Goal: Task Accomplishment & Management: Complete application form

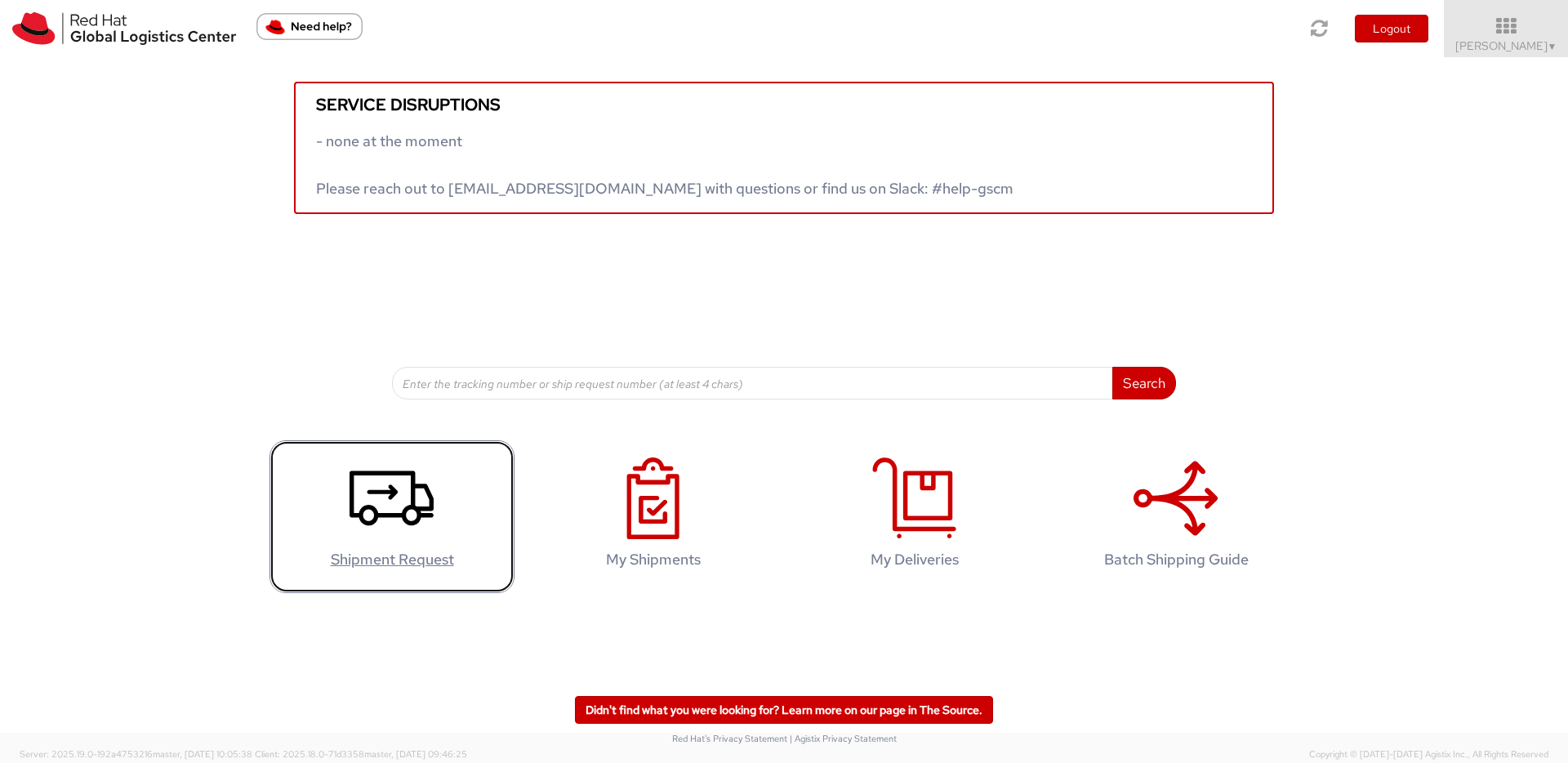
click at [421, 534] on icon at bounding box center [392, 497] width 84 height 81
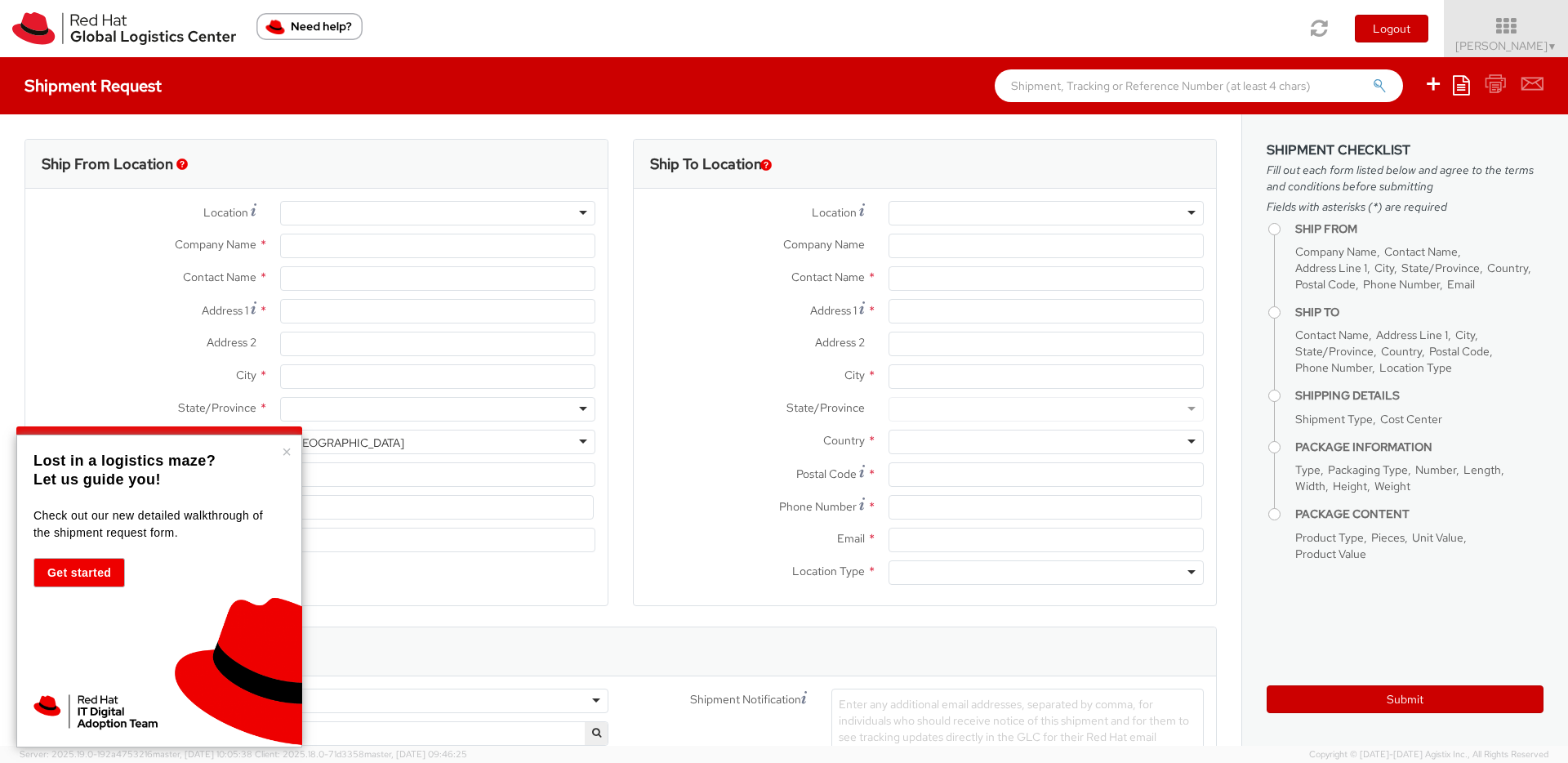
select select
select select "735"
click at [291, 456] on button "×" at bounding box center [287, 451] width 10 height 16
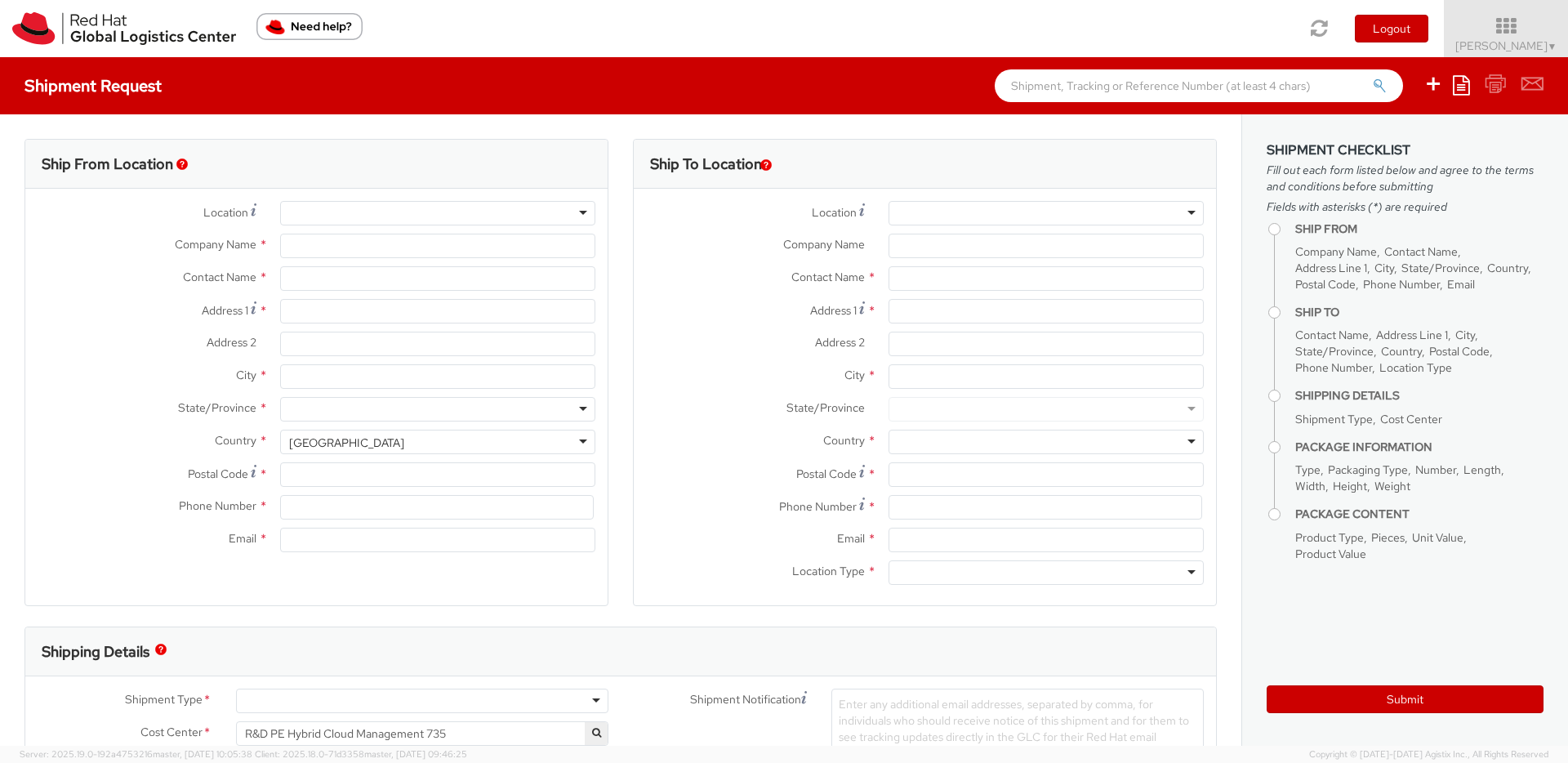
click at [581, 207] on div at bounding box center [438, 213] width 316 height 25
type input "Red Hat Czech s.r.o."
type input "[PERSON_NAME]"
type input "Purkynova 647/111"
type input "BRNO"
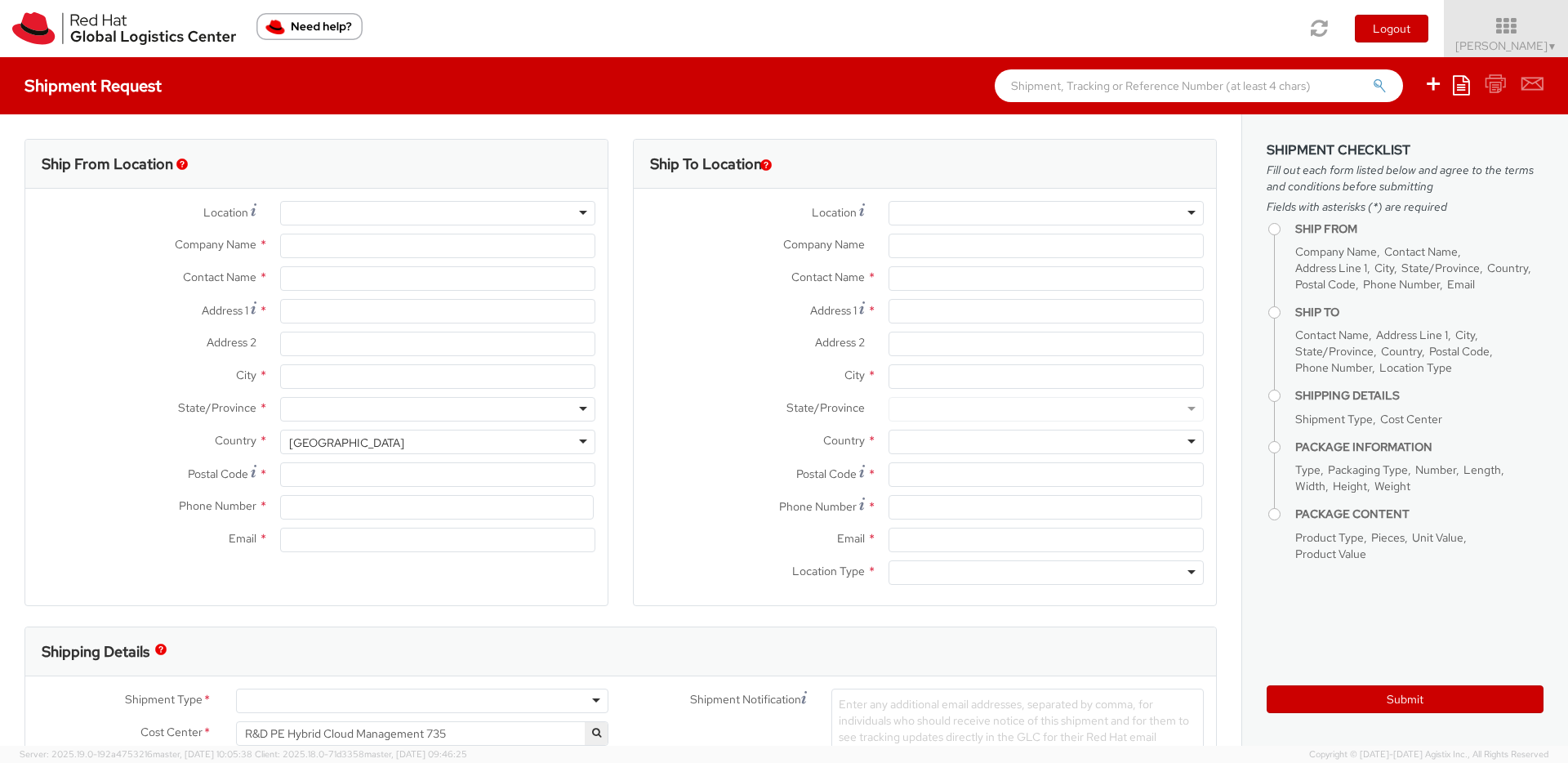
type input "621 00"
type input "420532294905"
type input "khala@redhat.com"
select select "CM"
select select "KGS"
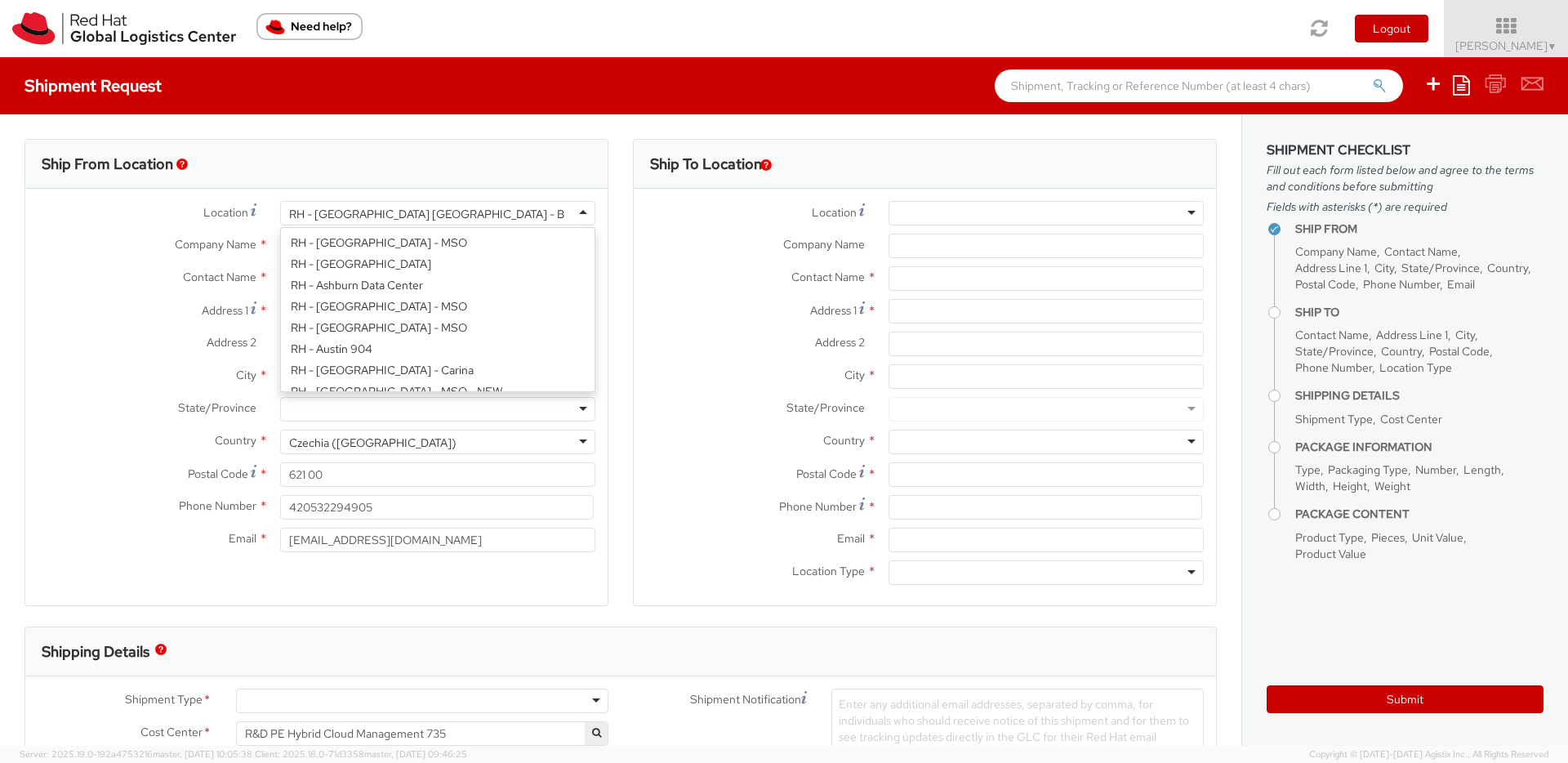
click at [520, 212] on div "RH - Brno - Tech Park Brno - B" at bounding box center [438, 213] width 316 height 25
click at [513, 143] on div "Ship From Location" at bounding box center [316, 164] width 582 height 49
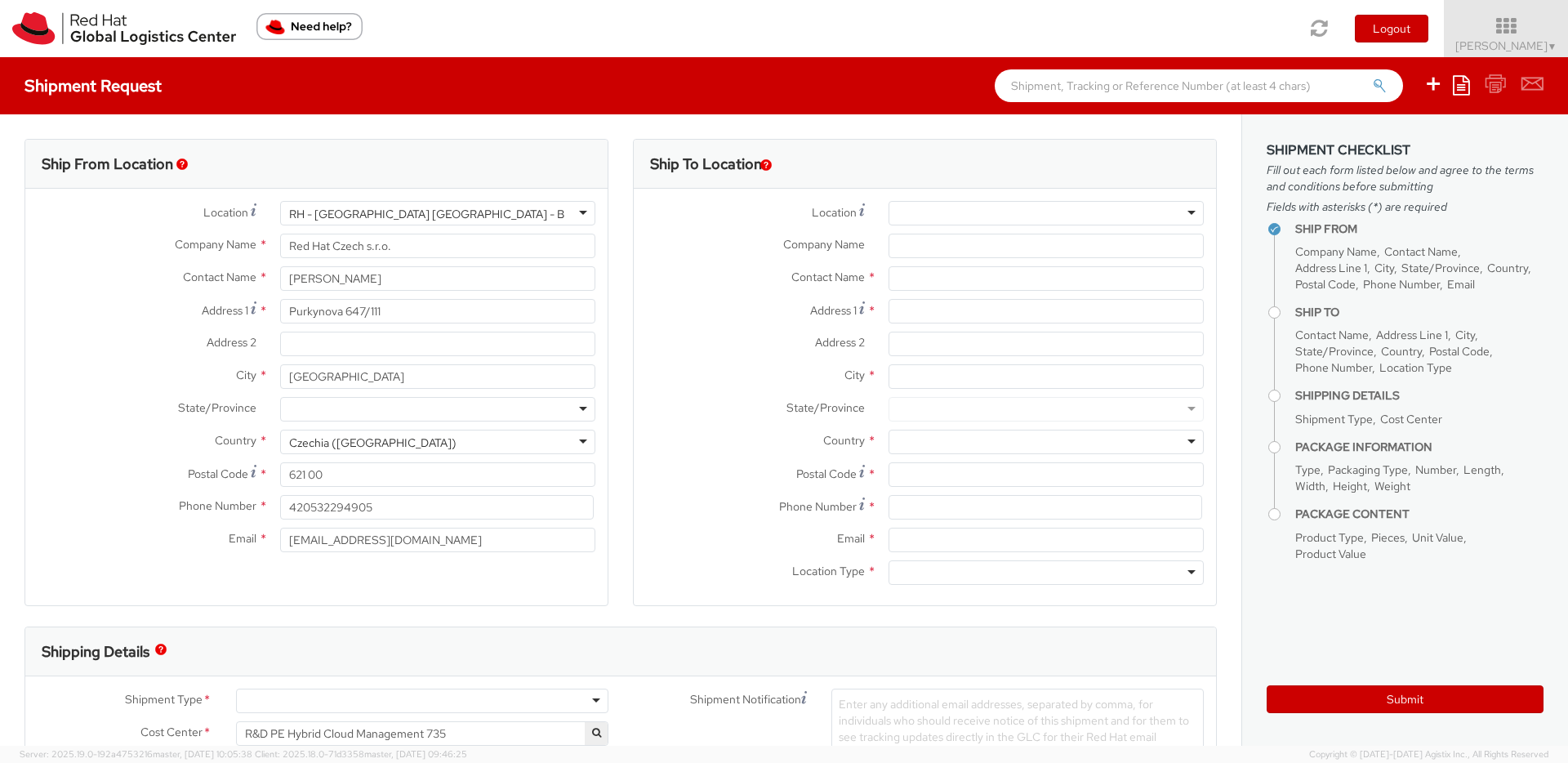
click at [1058, 207] on div at bounding box center [1047, 213] width 316 height 25
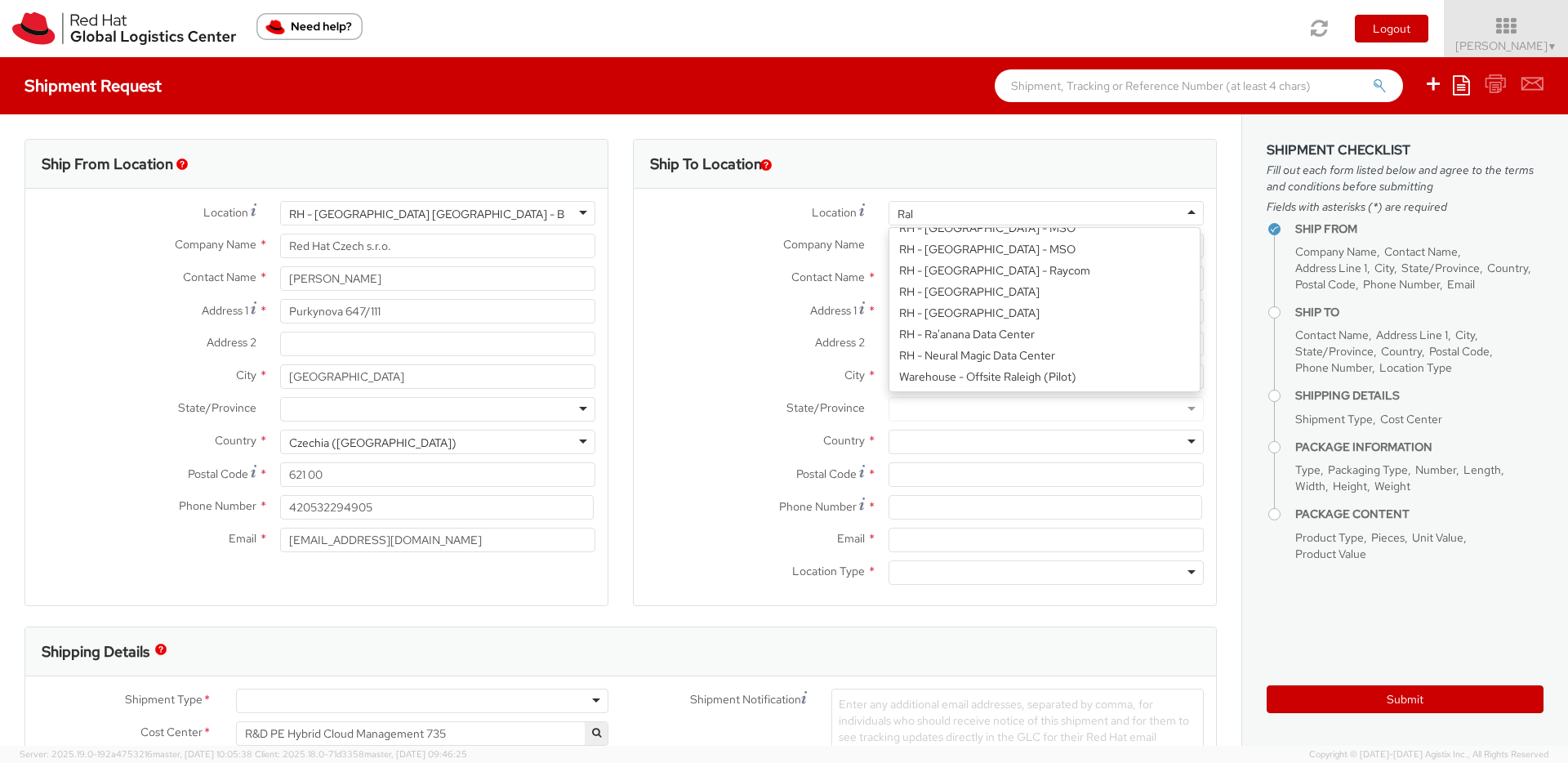
scroll to position [0, 0]
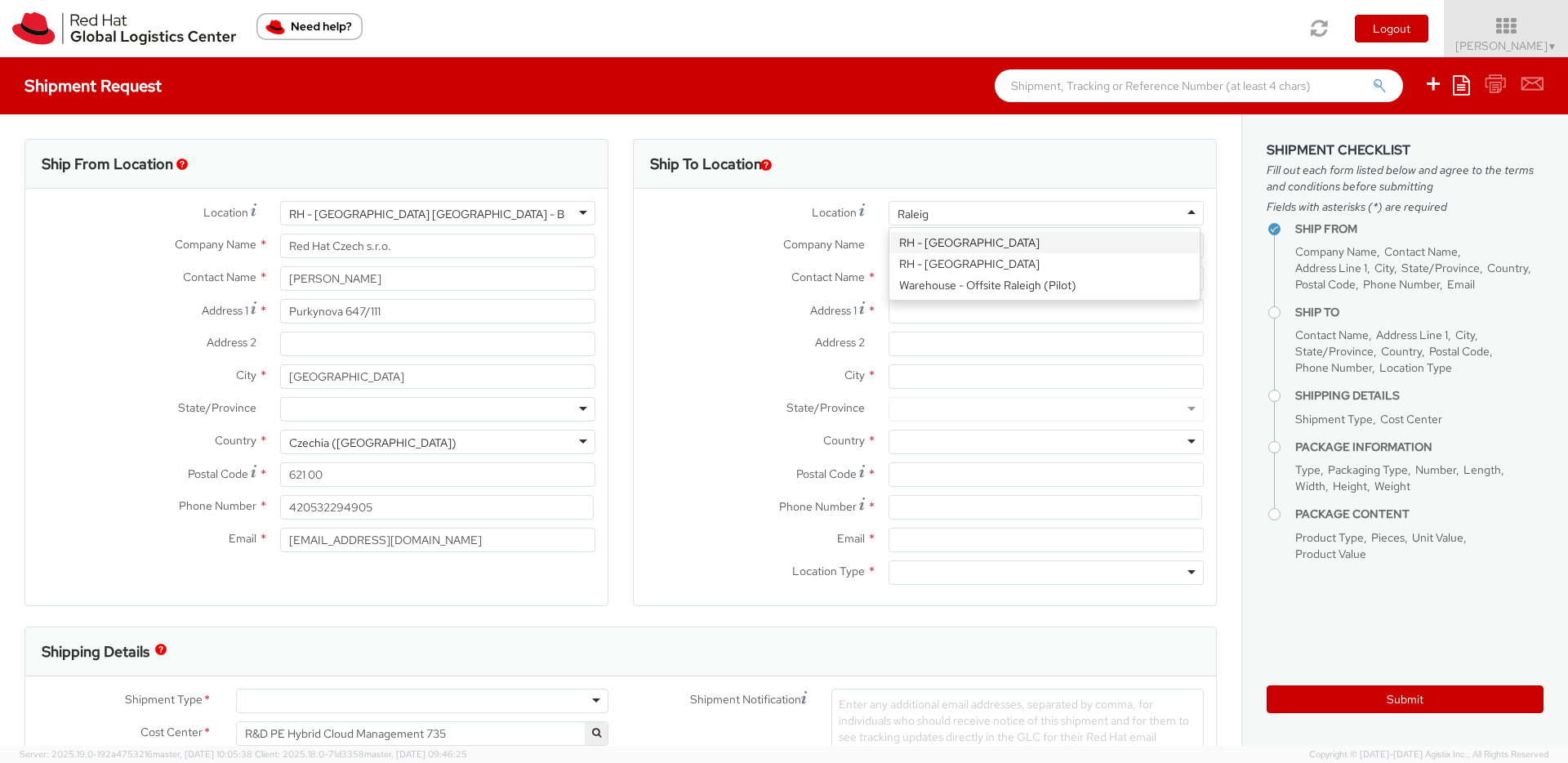
type input "Raleigh"
type input "Red Hat, Inc."
type input "100 East Davie Street"
type input "RALEIGH"
type input "27601"
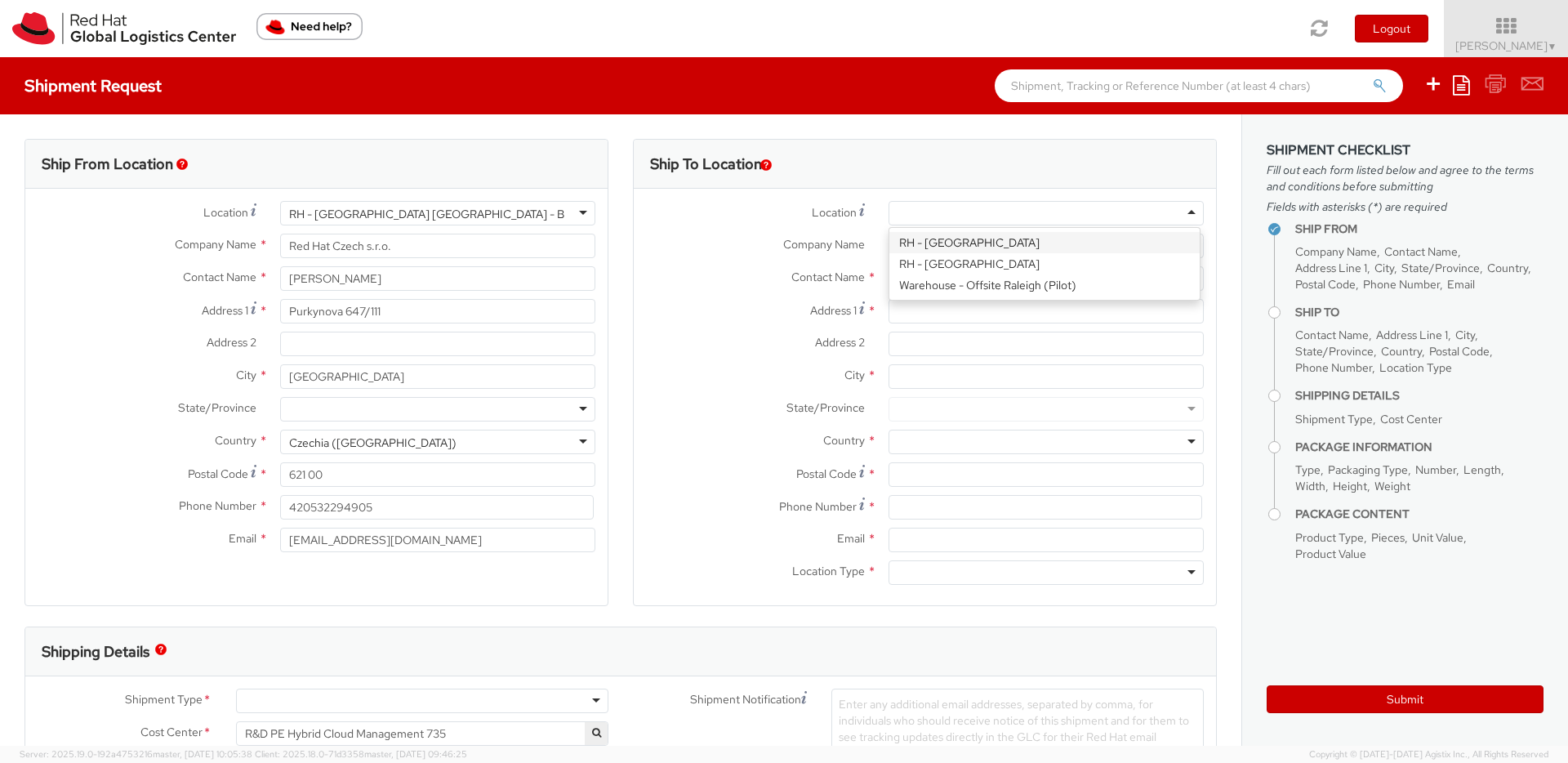
type input "919-754-4950"
